Goal: Transaction & Acquisition: Book appointment/travel/reservation

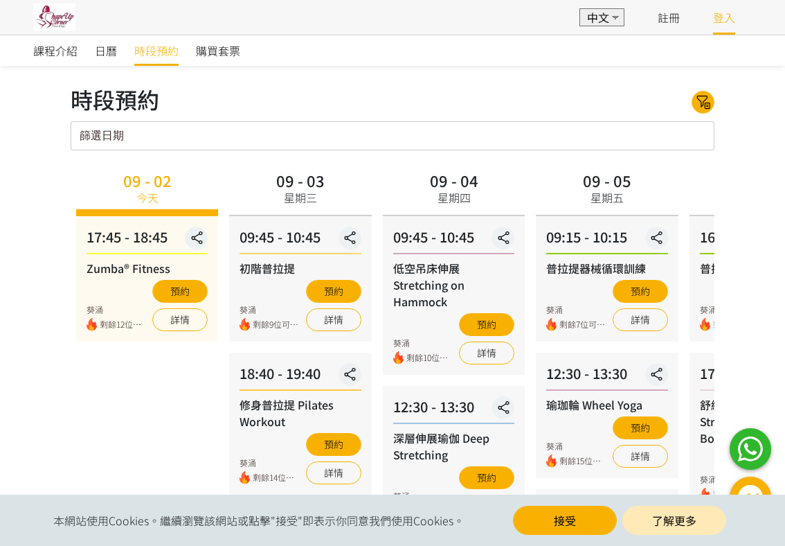
click at [726, 24] on link "登入" at bounding box center [724, 17] width 22 height 17
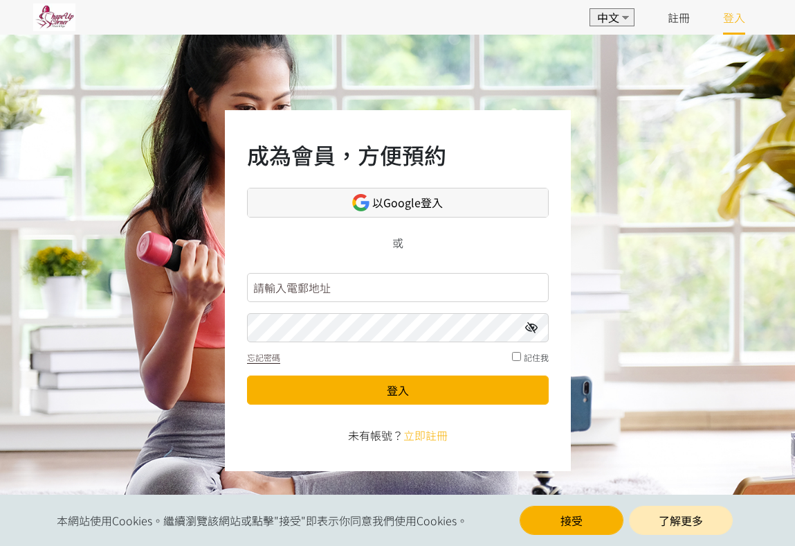
click at [432, 213] on link "以Google登入" at bounding box center [398, 203] width 302 height 30
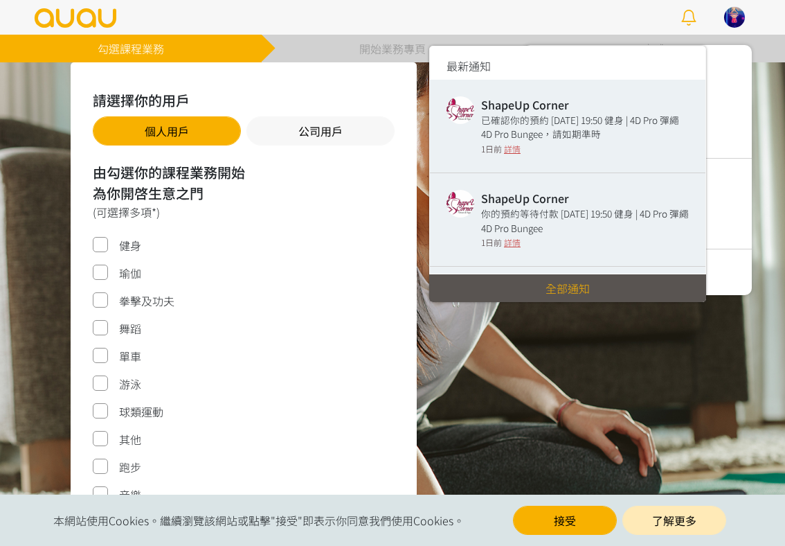
click at [524, 111] on h4 "ShapeUp Corner" at bounding box center [585, 104] width 208 height 17
click at [464, 108] on img at bounding box center [461, 110] width 28 height 28
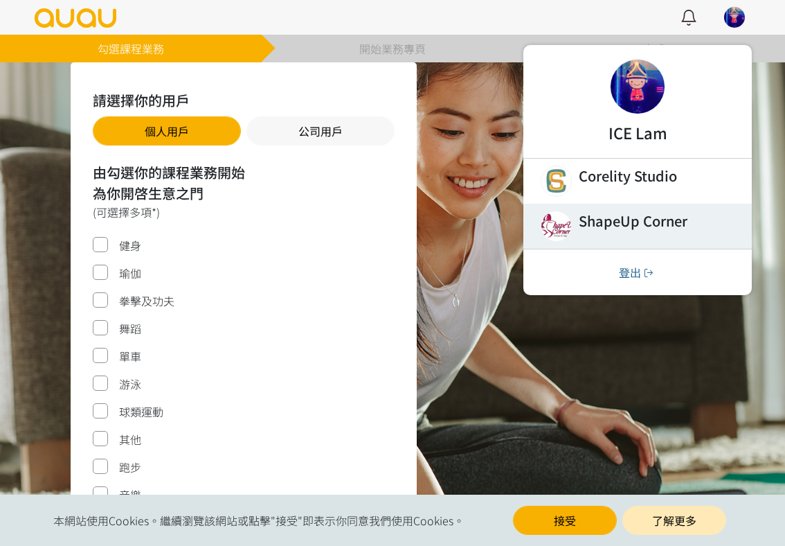
click at [580, 219] on link at bounding box center [637, 226] width 228 height 45
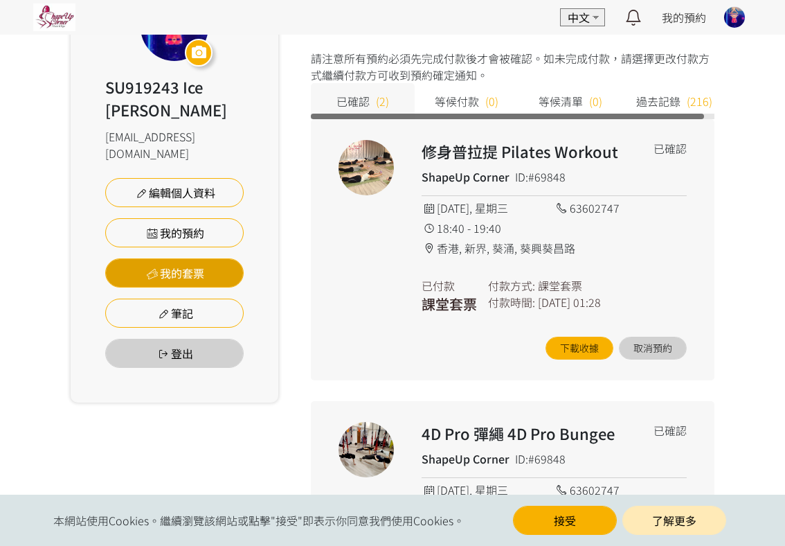
scroll to position [138, 0]
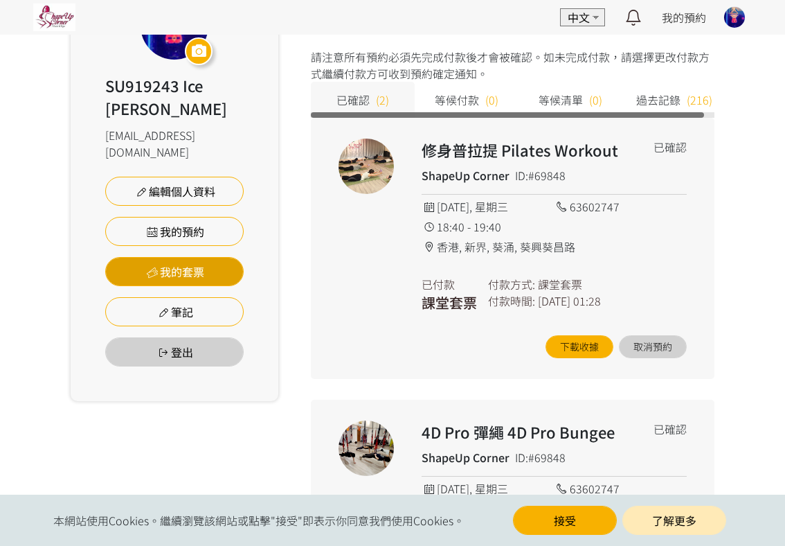
click at [171, 257] on link "我的套票" at bounding box center [174, 271] width 138 height 29
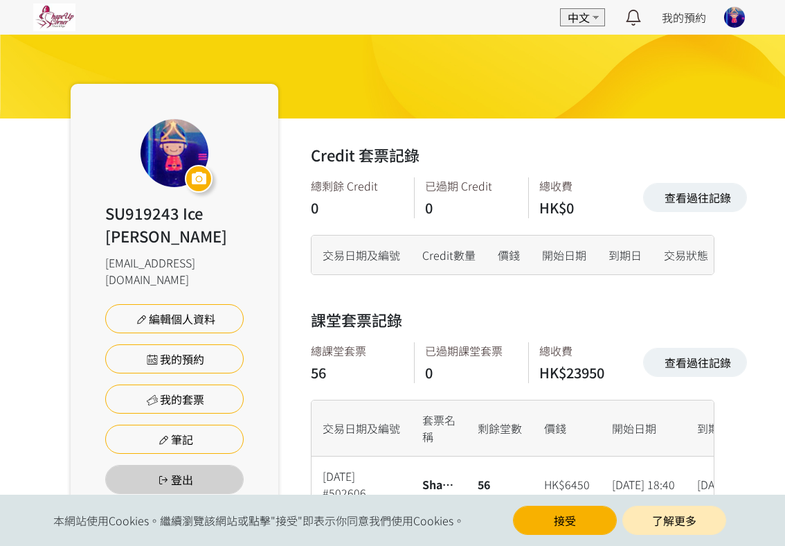
scroll to position [32, 0]
click at [189, 344] on link "我的預約" at bounding box center [174, 358] width 138 height 29
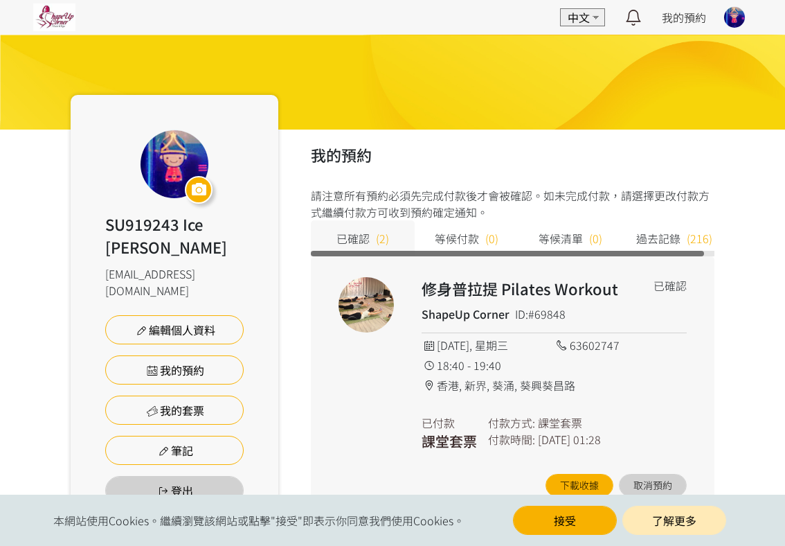
click at [56, 19] on img at bounding box center [54, 17] width 42 height 28
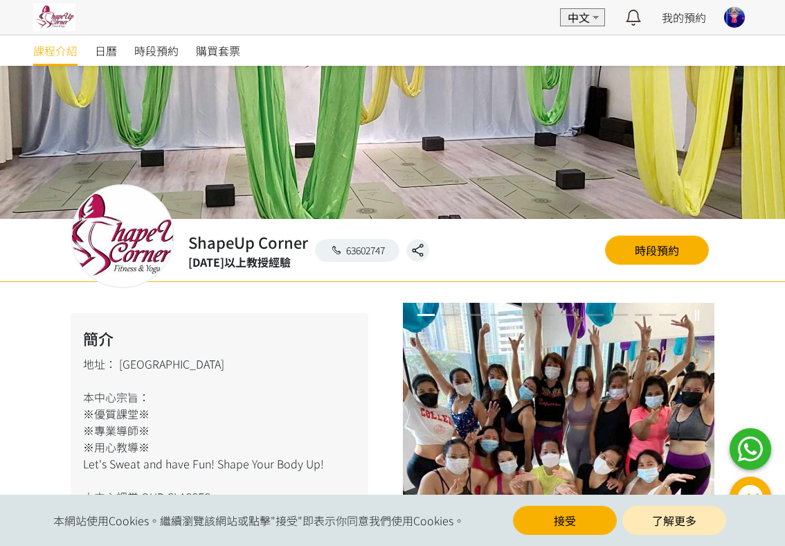
scroll to position [277, 0]
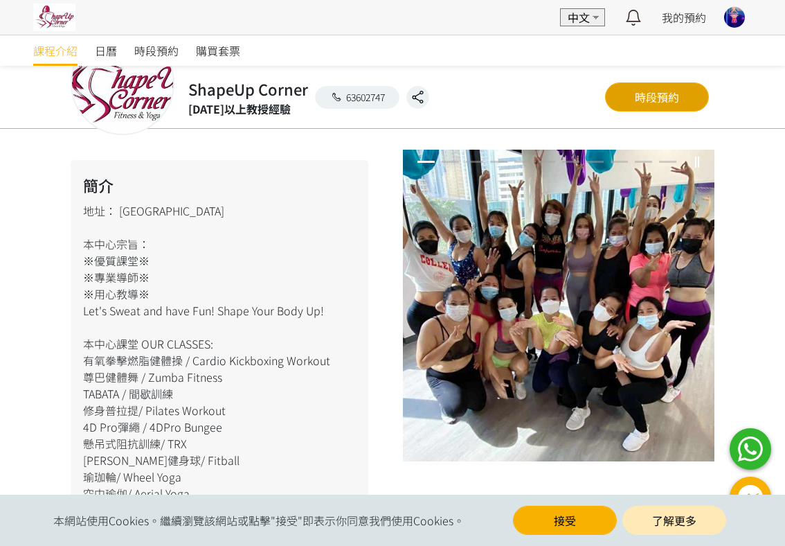
click at [673, 109] on link "時段預約" at bounding box center [657, 96] width 104 height 29
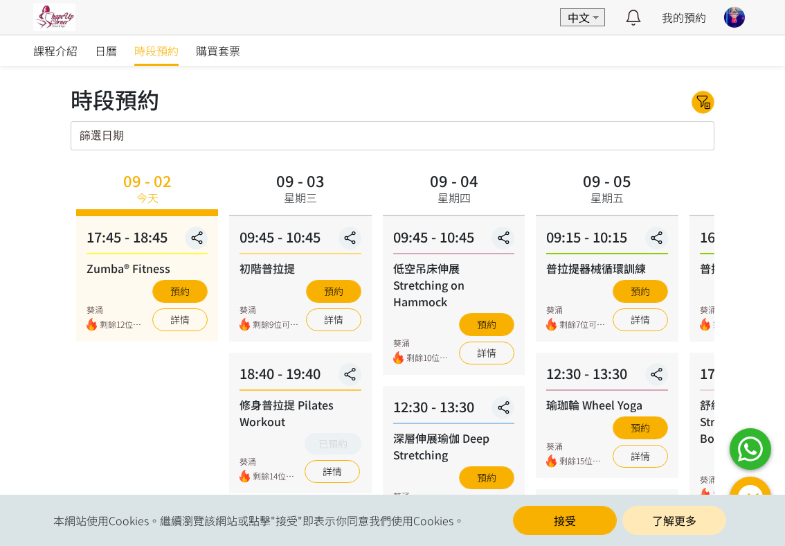
click at [194, 119] on div "時段預約 所有課程 所有課程 Zumba® Fitness 初階普拉提 修身普拉提 Pilates Workout 4D Pro 彈繩 4D Pro Bung…" at bounding box center [393, 101] width 644 height 39
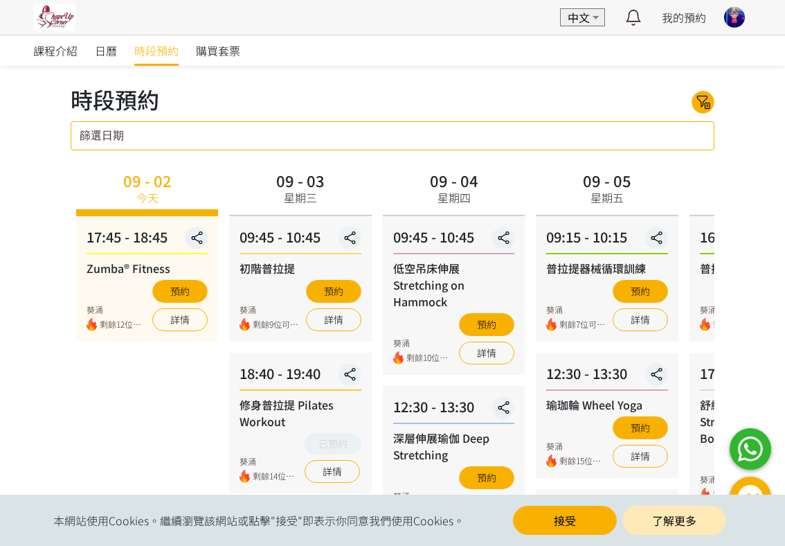
click at [194, 132] on input "篩選日期" at bounding box center [393, 135] width 644 height 29
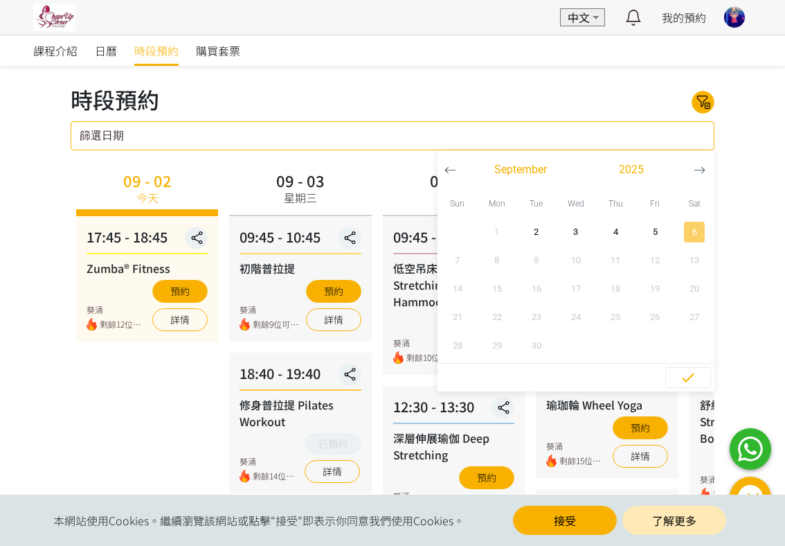
click at [687, 225] on span "6" at bounding box center [694, 232] width 31 height 14
type input "[DATE] - ..."
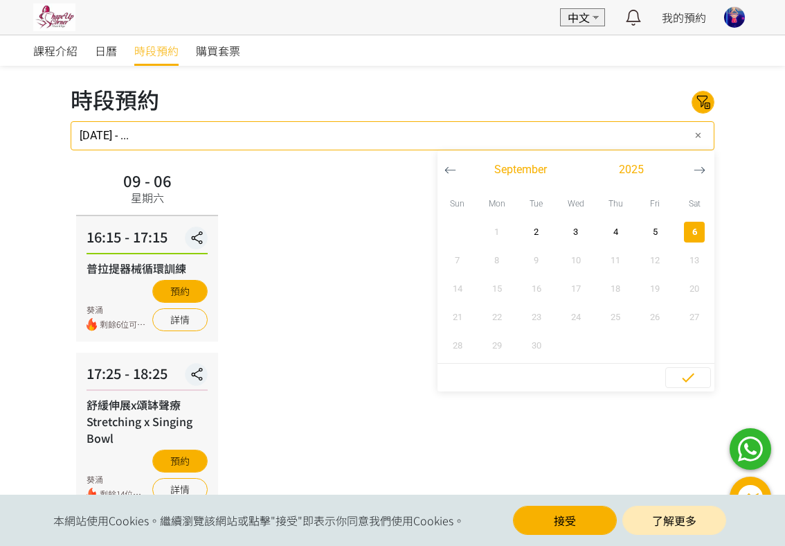
click at [312, 234] on div "09 - 06 星期六 16:15 - 17:15 普拉提器械循環訓練 葵涌 剩餘6位可預約 預約 詳情 17:25 - 18:25 舒緩伸展x頌缽聲療 St…" at bounding box center [393, 339] width 644 height 344
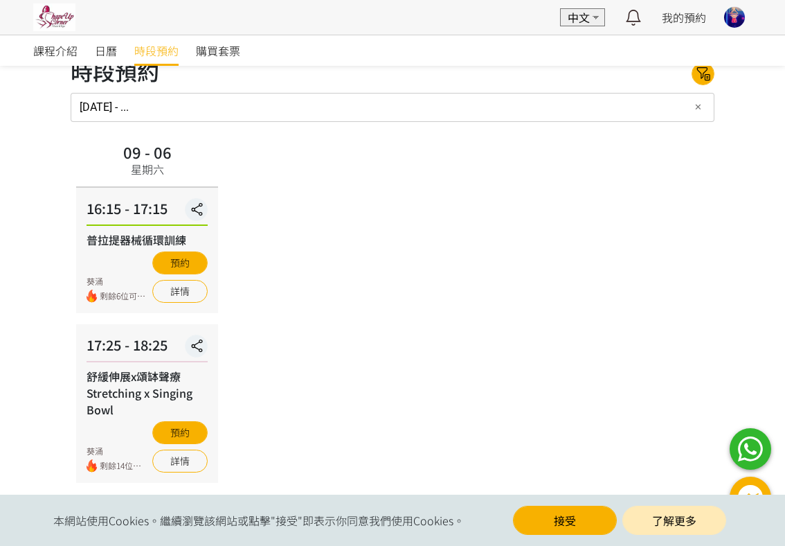
scroll to position [44, 0]
